Goal: Task Accomplishment & Management: Manage account settings

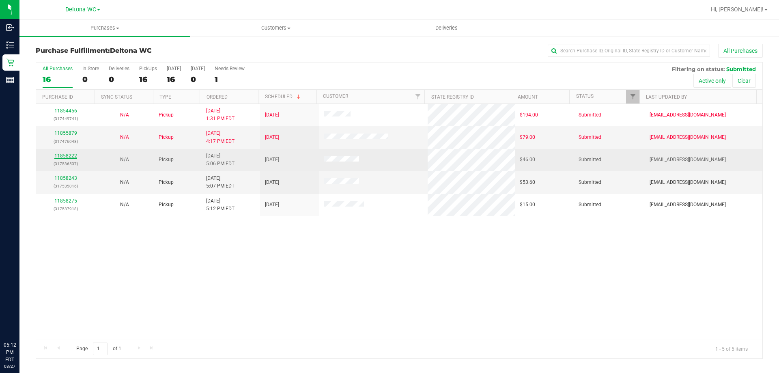
click at [64, 155] on link "11858222" at bounding box center [65, 156] width 23 height 6
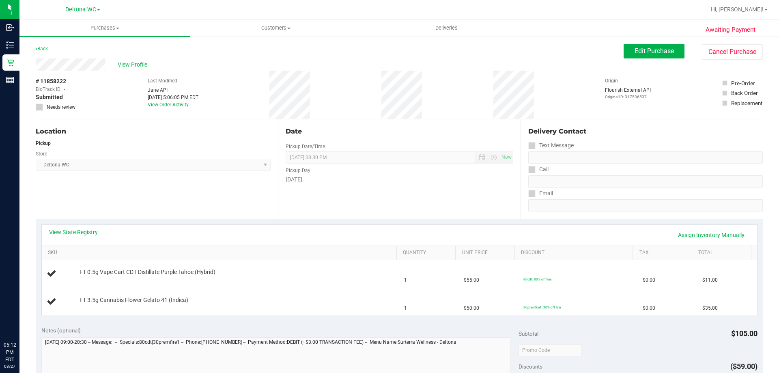
click at [765, 17] on div "Hi, [PERSON_NAME]!" at bounding box center [739, 10] width 69 height 16
click at [765, 11] on link "Hi, [PERSON_NAME]!" at bounding box center [738, 9] width 63 height 9
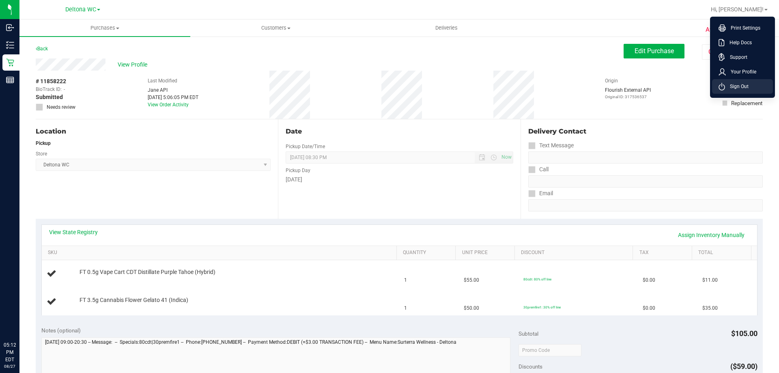
click at [741, 87] on span "Sign Out" at bounding box center [737, 86] width 24 height 8
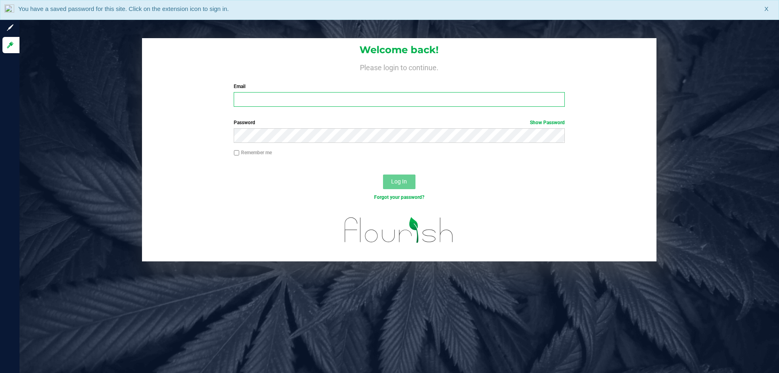
click at [256, 103] on input "Email" at bounding box center [399, 99] width 331 height 15
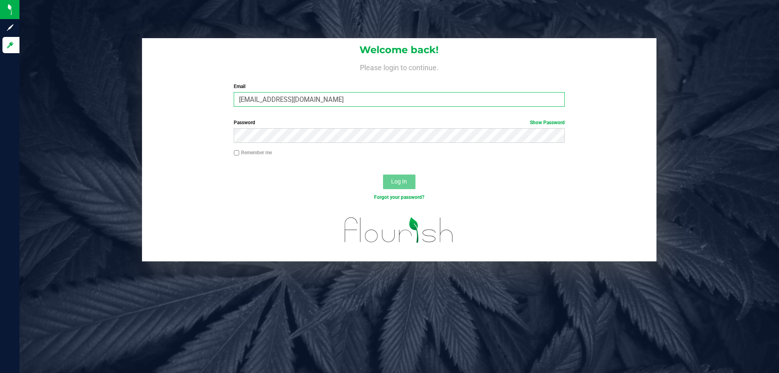
type input "[EMAIL_ADDRESS][DOMAIN_NAME]"
click at [383, 174] on button "Log In" at bounding box center [399, 181] width 32 height 15
